Goal: Task Accomplishment & Management: Use online tool/utility

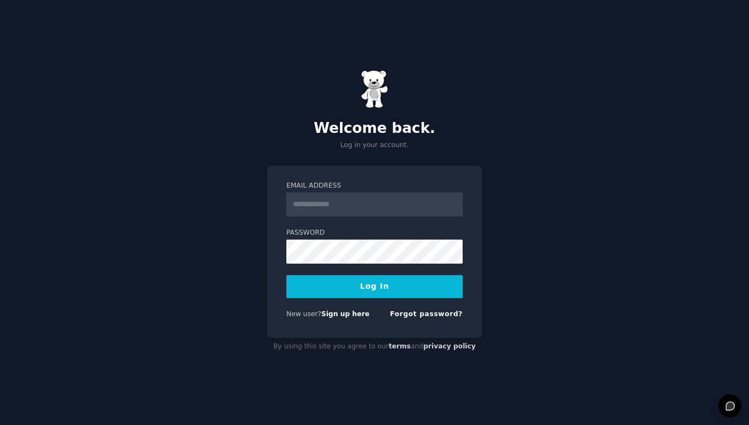
type input "**********"
click at [173, 321] on div "**********" at bounding box center [374, 212] width 749 height 425
click at [404, 291] on button "Log In" at bounding box center [374, 286] width 176 height 23
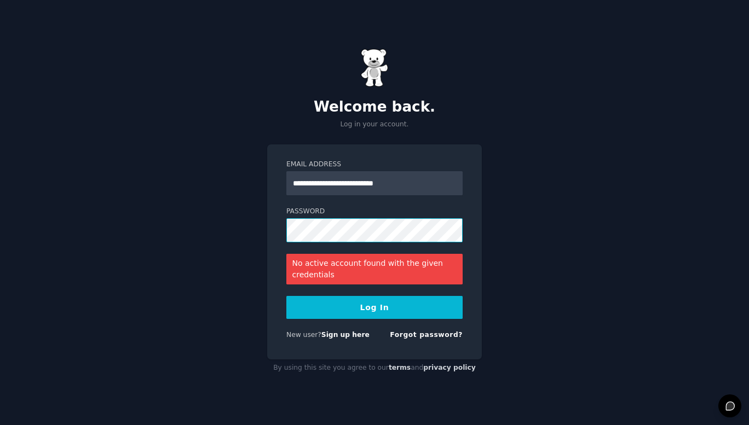
click at [247, 236] on div "**********" at bounding box center [374, 212] width 749 height 425
click at [328, 339] on link "Sign up here" at bounding box center [345, 335] width 48 height 8
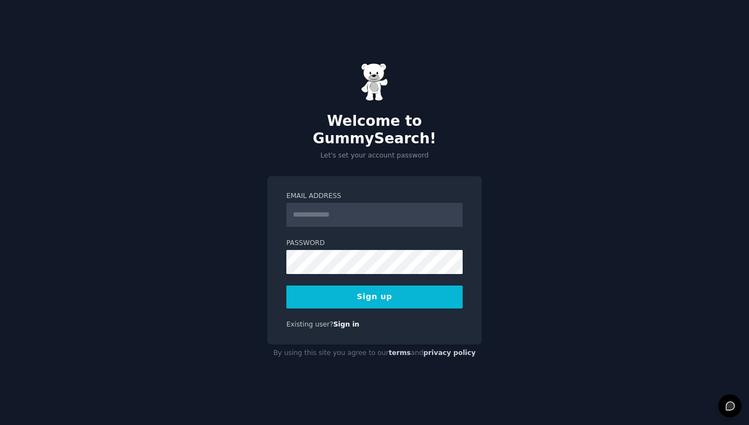
click at [374, 210] on input "Email Address" at bounding box center [374, 215] width 176 height 24
type input "**********"
click at [372, 286] on button "Sign up" at bounding box center [374, 297] width 176 height 23
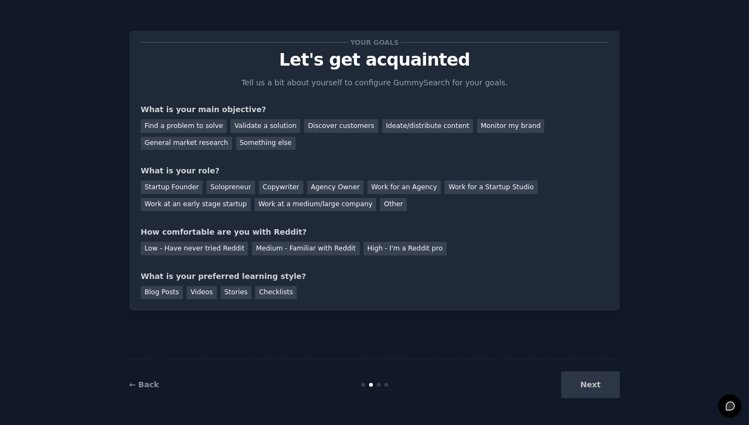
click at [591, 385] on div "Next" at bounding box center [538, 385] width 164 height 27
click at [591, 381] on div "Next" at bounding box center [538, 385] width 164 height 27
click at [589, 385] on div "Next" at bounding box center [538, 385] width 164 height 27
click at [477, 123] on div "Monitor my brand" at bounding box center [510, 126] width 67 height 14
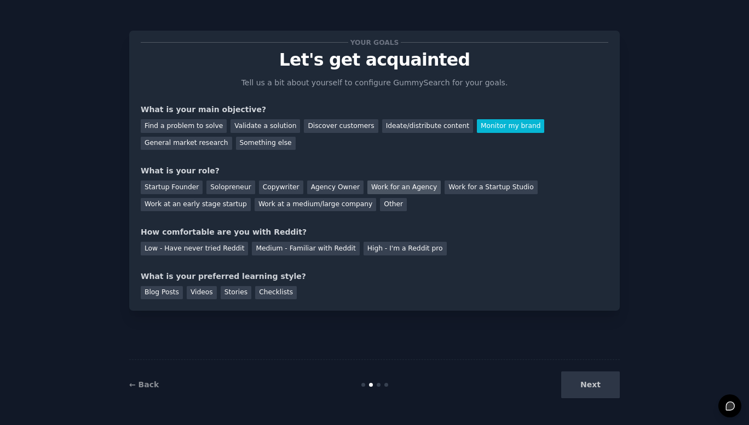
click at [385, 181] on div "Work for an Agency" at bounding box center [403, 188] width 73 height 14
click at [320, 187] on div "Agency Owner" at bounding box center [335, 188] width 56 height 14
click at [199, 246] on div "Low - Have never tried Reddit" at bounding box center [194, 249] width 107 height 14
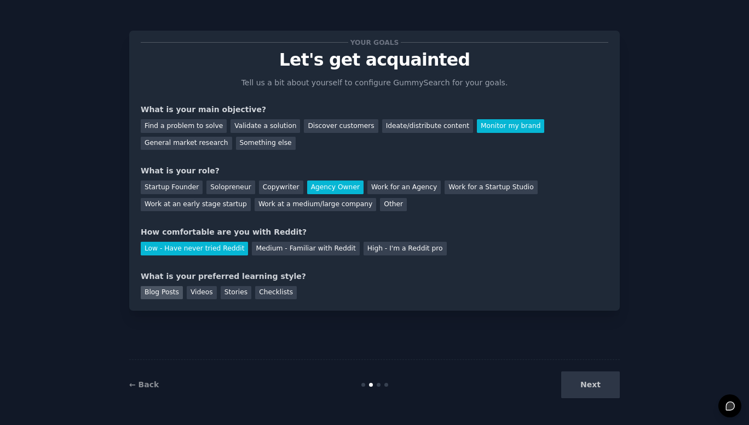
click at [166, 291] on div "Blog Posts" at bounding box center [162, 293] width 42 height 14
click at [198, 296] on div "Videos" at bounding box center [202, 293] width 30 height 14
click at [166, 292] on div "Blog Posts" at bounding box center [162, 293] width 42 height 14
click at [595, 389] on button "Next" at bounding box center [590, 385] width 59 height 27
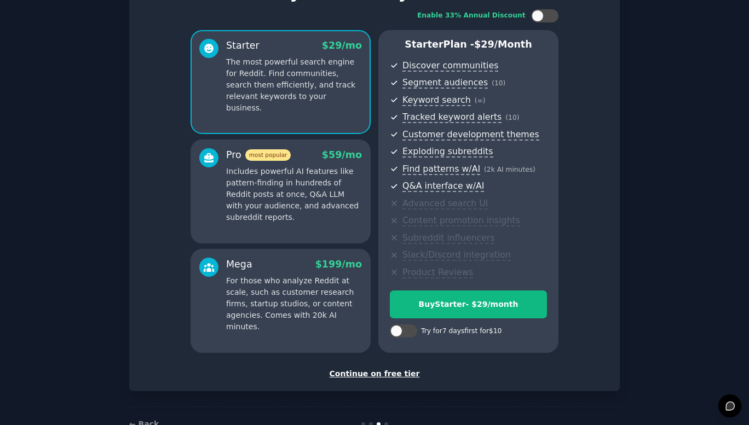
scroll to position [100, 0]
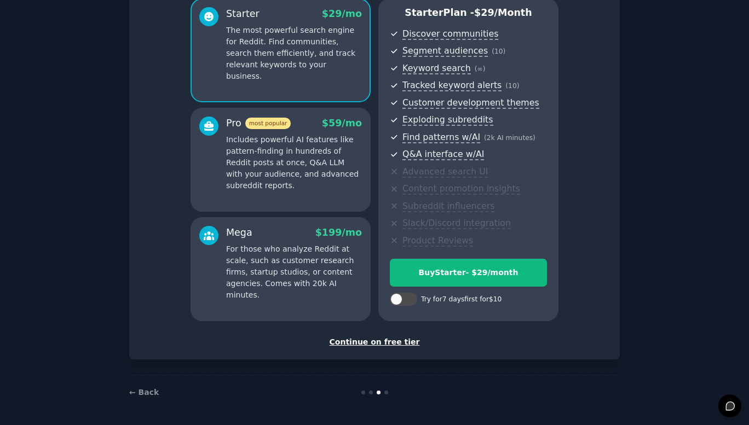
click at [385, 343] on div "Continue on free tier" at bounding box center [375, 342] width 468 height 11
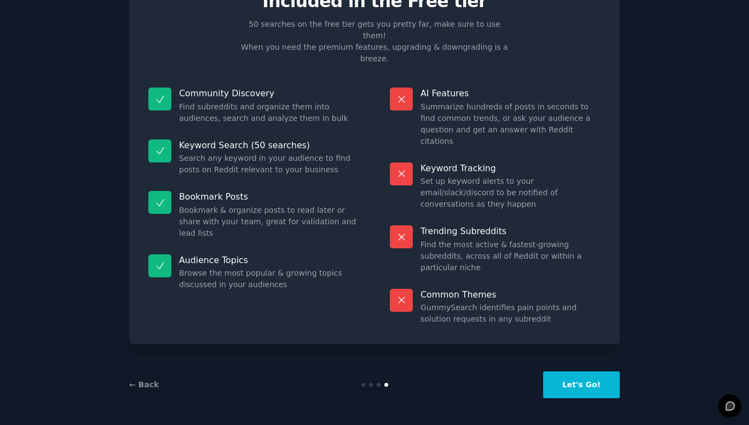
scroll to position [1, 0]
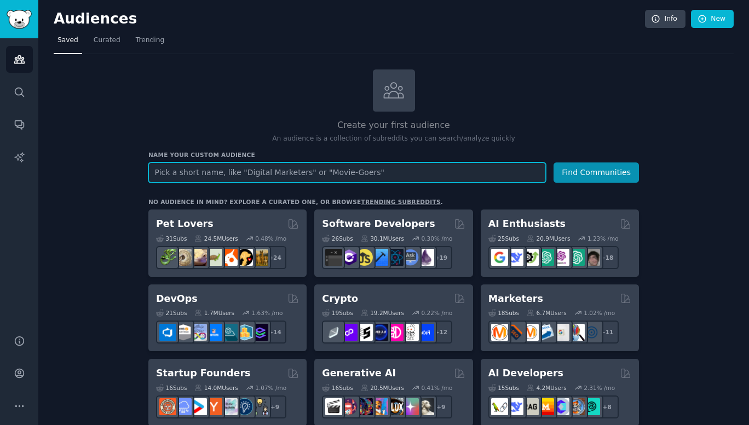
click at [293, 175] on input "text" at bounding box center [346, 173] width 397 height 20
type input "flex seal"
click at [553, 163] on button "Find Communities" at bounding box center [595, 173] width 85 height 20
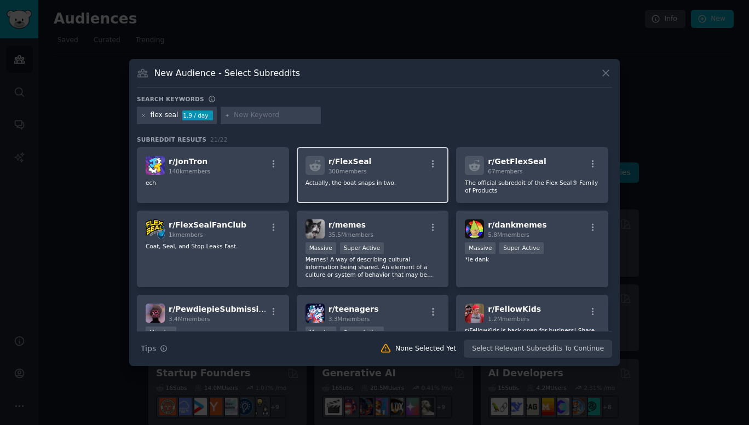
click at [394, 192] on div "r/ FlexSeal 300 members Actually, the boat snaps in two." at bounding box center [373, 175] width 152 height 56
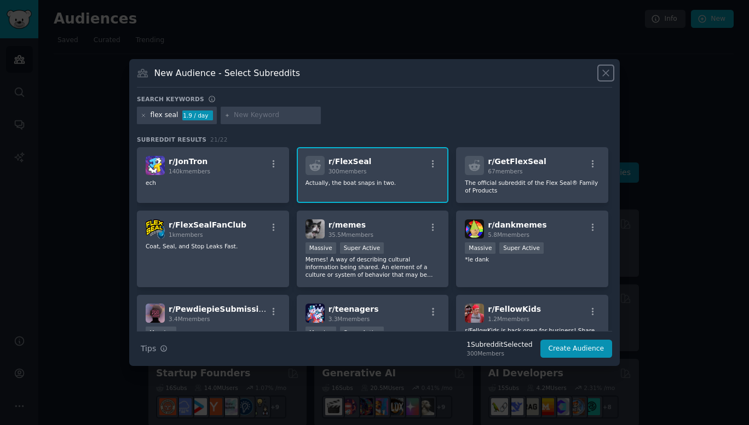
click at [605, 73] on icon at bounding box center [606, 74] width 6 height 6
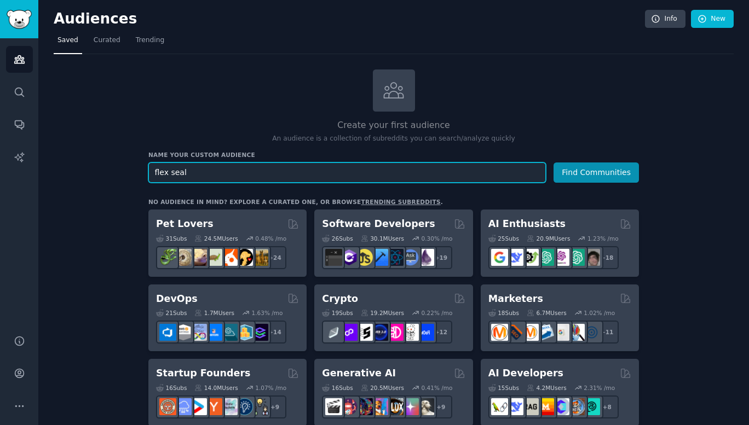
drag, startPoint x: 184, startPoint y: 176, endPoint x: 150, endPoint y: 154, distance: 41.1
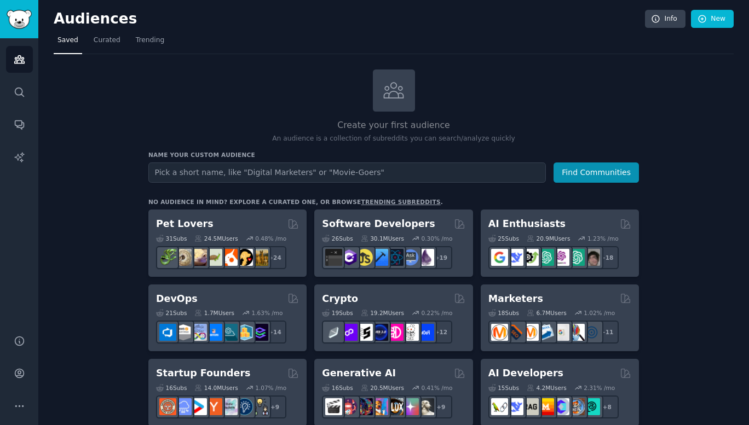
click at [22, 59] on icon "Sidebar" at bounding box center [19, 60] width 10 height 8
click at [28, 120] on link "Conversations" at bounding box center [19, 124] width 27 height 27
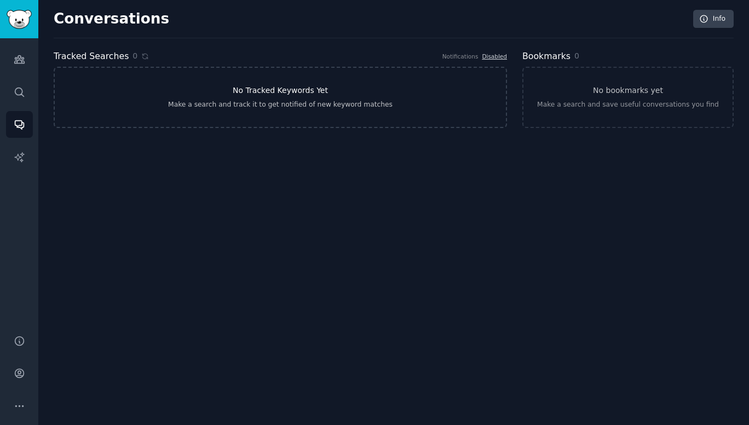
click at [254, 96] on h3 "No Tracked Keywords Yet" at bounding box center [280, 90] width 95 height 11
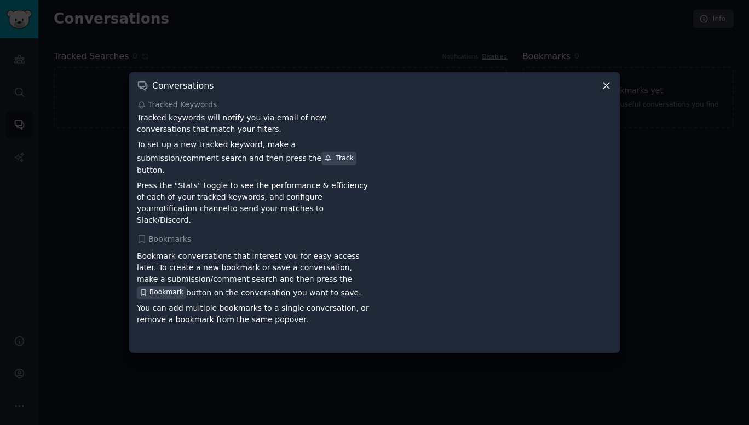
click at [606, 91] on icon at bounding box center [606, 85] width 11 height 11
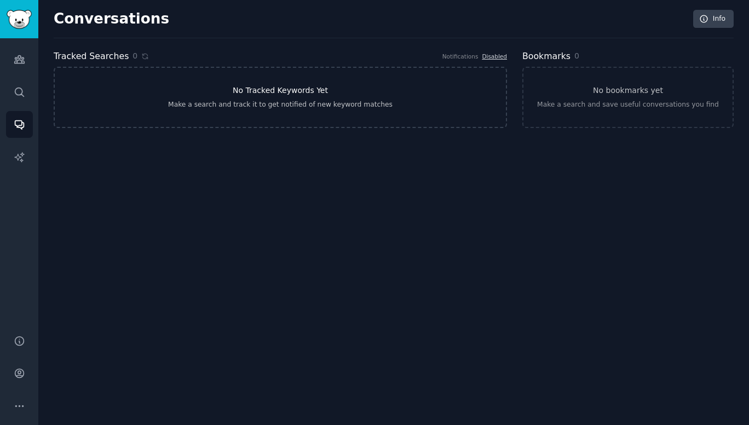
click at [194, 99] on link "No Tracked Keywords Yet Make a search and track it to get notified of new keywo…" at bounding box center [280, 97] width 453 height 61
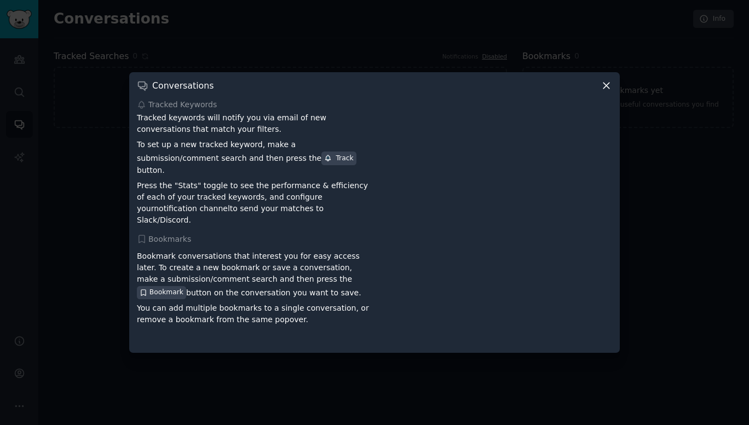
click at [324, 164] on div "Track" at bounding box center [338, 159] width 29 height 10
click at [609, 89] on icon at bounding box center [606, 85] width 11 height 11
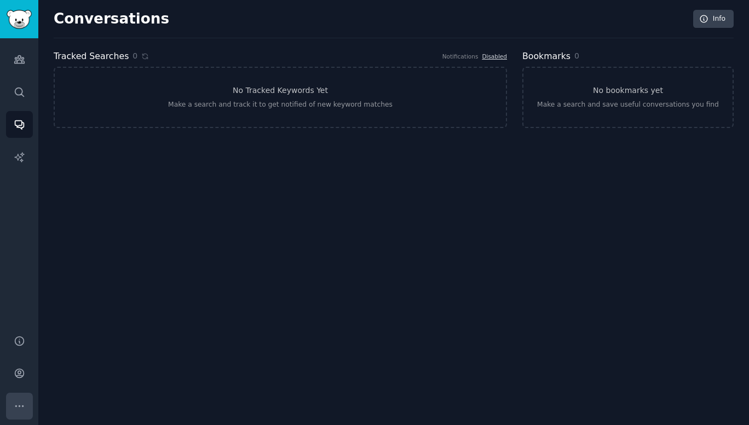
click at [26, 407] on button "More" at bounding box center [19, 406] width 27 height 27
click at [235, 110] on link "No Tracked Keywords Yet Make a search and track it to get notified of new keywo…" at bounding box center [280, 97] width 453 height 61
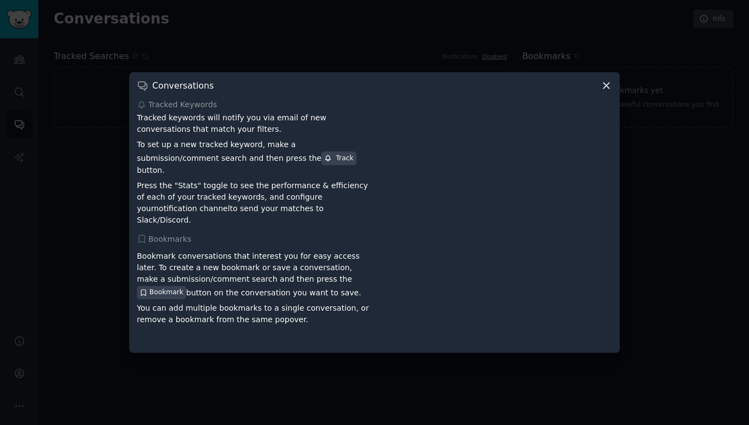
click at [603, 91] on icon at bounding box center [606, 85] width 11 height 11
